Goal: Task Accomplishment & Management: Manage account settings

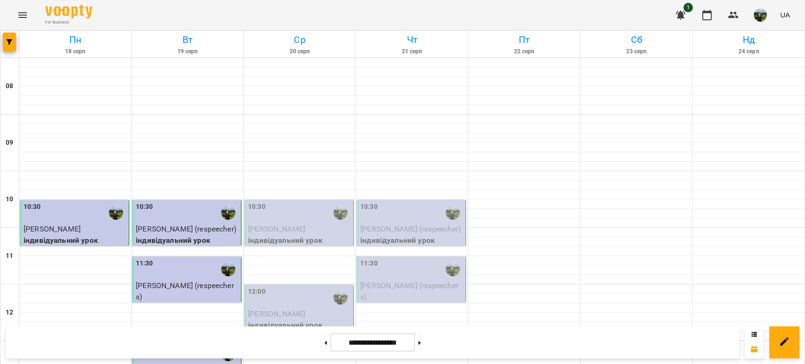
scroll to position [64, 0]
click at [276, 224] on span "[PERSON_NAME]" at bounding box center [276, 228] width 57 height 9
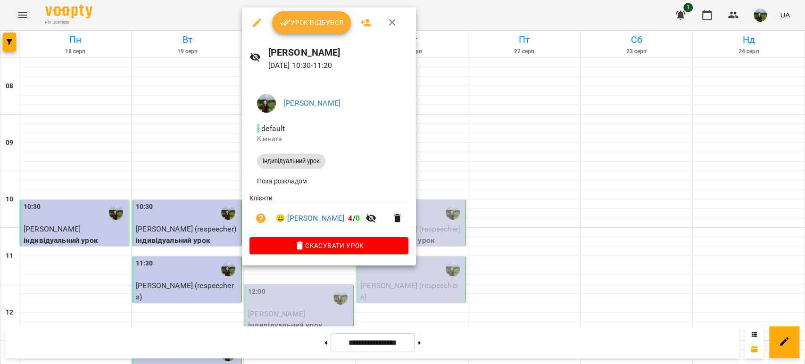
click at [307, 17] on span "Урок відбувся" at bounding box center [312, 22] width 64 height 11
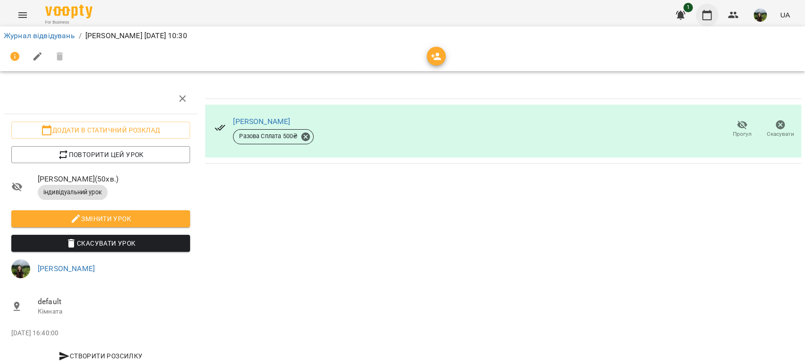
click at [709, 15] on icon "button" at bounding box center [706, 14] width 11 height 11
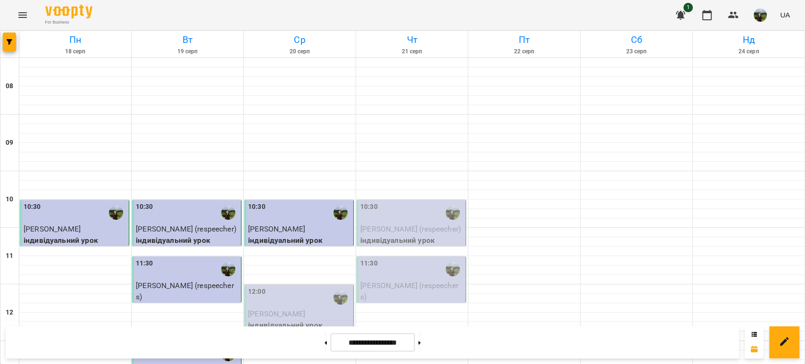
click at [269, 312] on span "[PERSON_NAME]" at bounding box center [276, 313] width 57 height 9
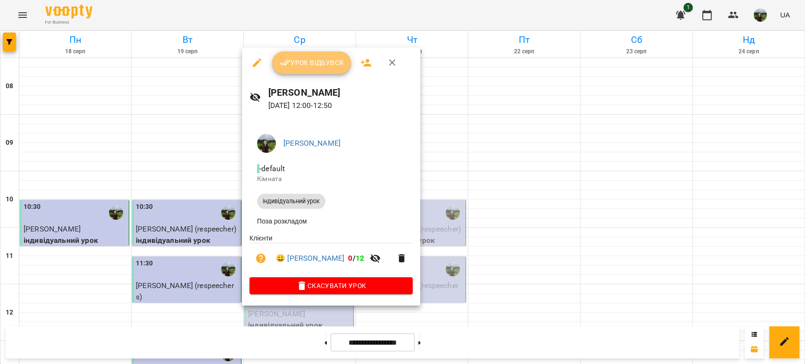
click at [292, 63] on span "Урок відбувся" at bounding box center [312, 62] width 64 height 11
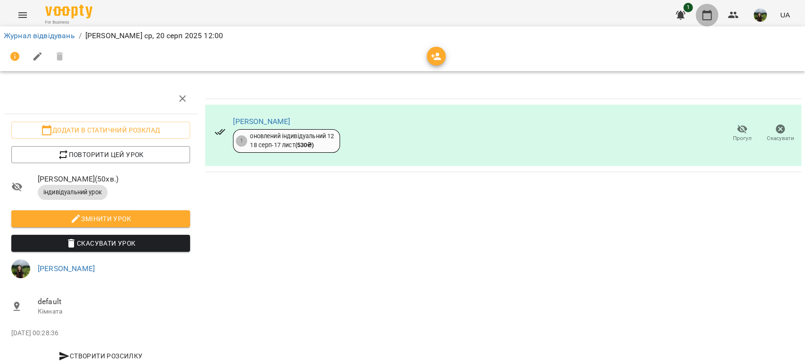
click at [707, 10] on icon "button" at bounding box center [706, 14] width 11 height 11
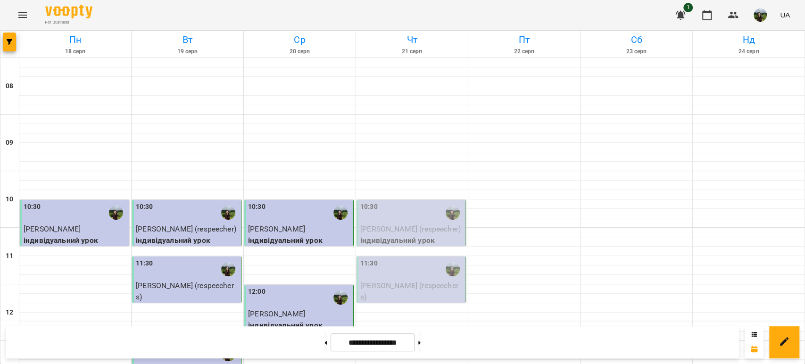
scroll to position [115, 0]
